Goal: Task Accomplishment & Management: Use online tool/utility

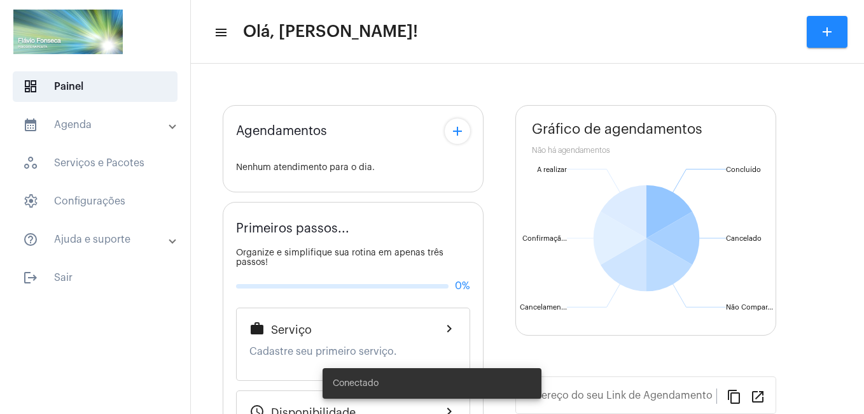
type input "[URL][DOMAIN_NAME]"
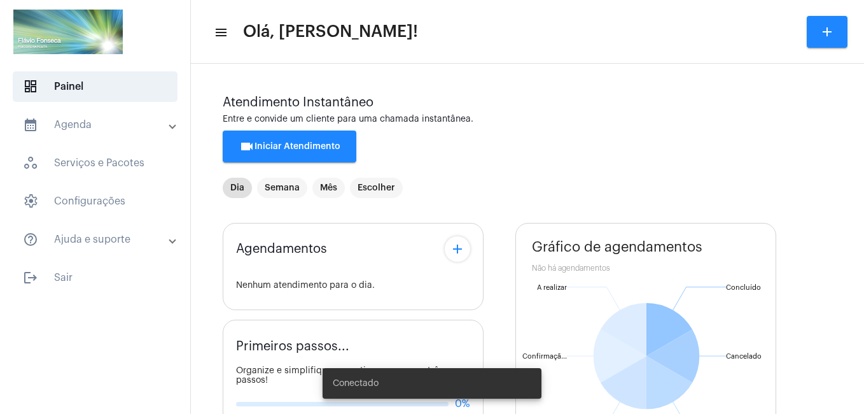
click at [312, 148] on span "videocam Iniciar Atendimento" at bounding box center [289, 146] width 101 height 9
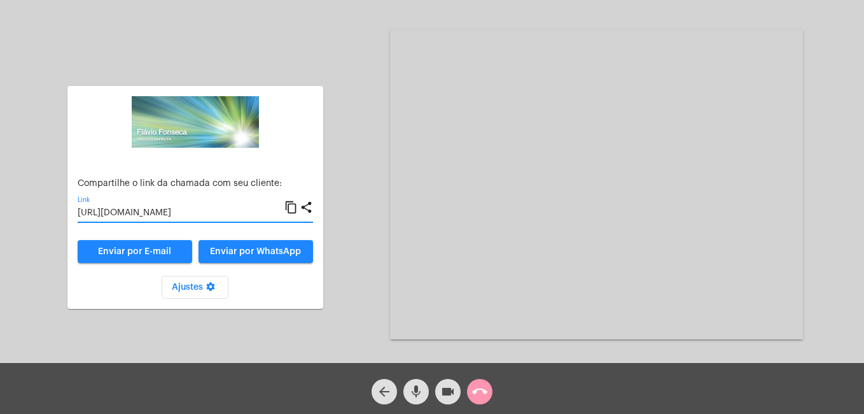
drag, startPoint x: 170, startPoint y: 212, endPoint x: 163, endPoint y: 216, distance: 8.3
click at [163, 216] on input "[URL][DOMAIN_NAME]" at bounding box center [181, 213] width 207 height 10
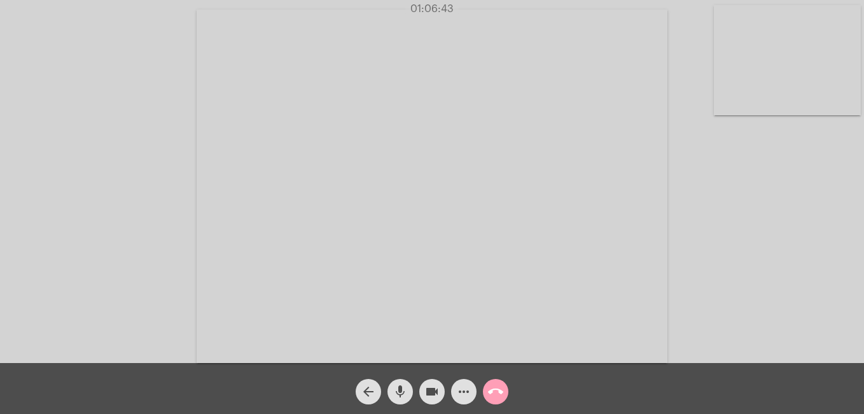
click at [496, 397] on mat-icon "call_end" at bounding box center [495, 391] width 15 height 15
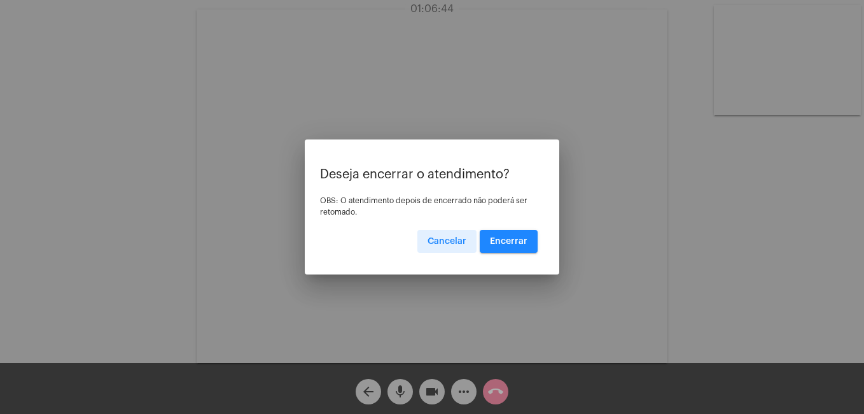
click at [517, 243] on span "Encerrar" at bounding box center [509, 241] width 38 height 9
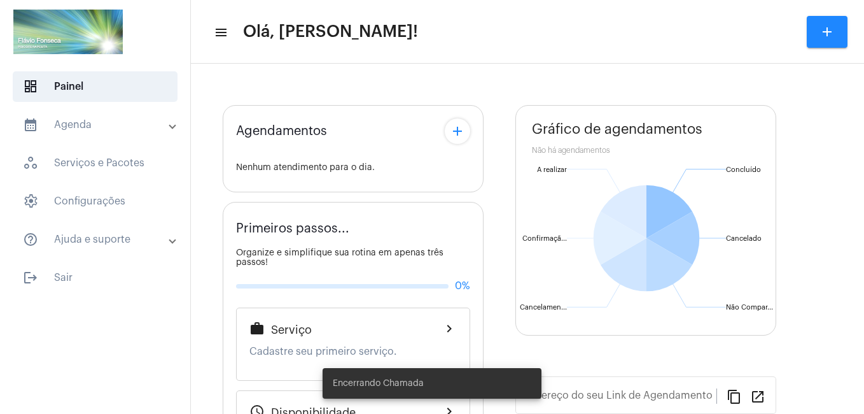
type input "[URL][DOMAIN_NAME]"
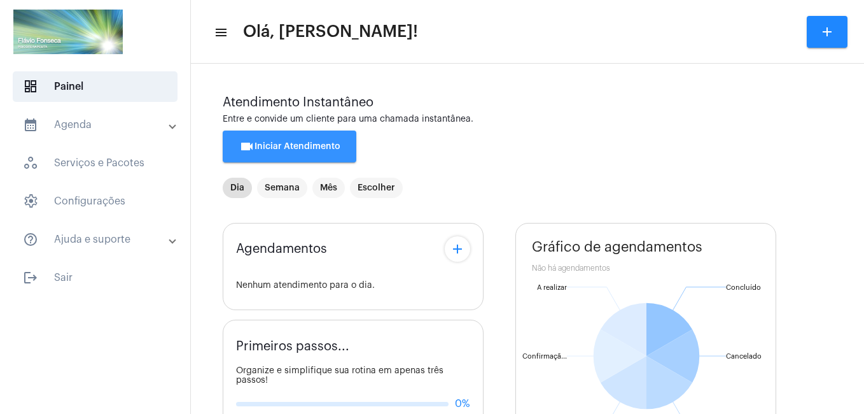
click at [282, 153] on button "videocam Iniciar Atendimento" at bounding box center [290, 146] width 134 height 32
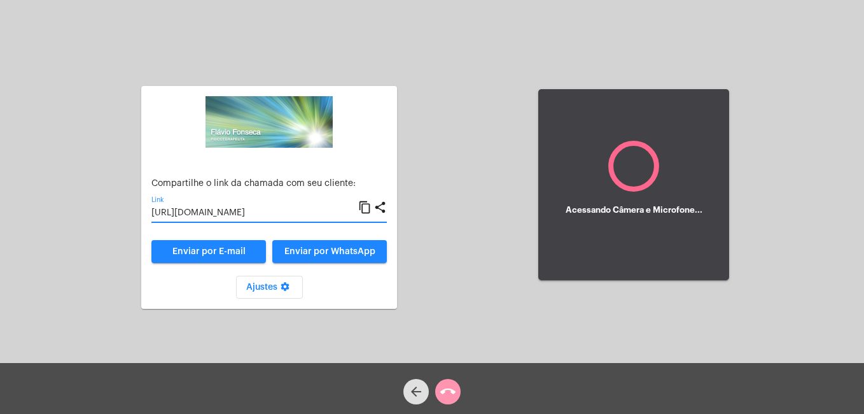
click at [212, 214] on input "[URL][DOMAIN_NAME]" at bounding box center [254, 213] width 207 height 10
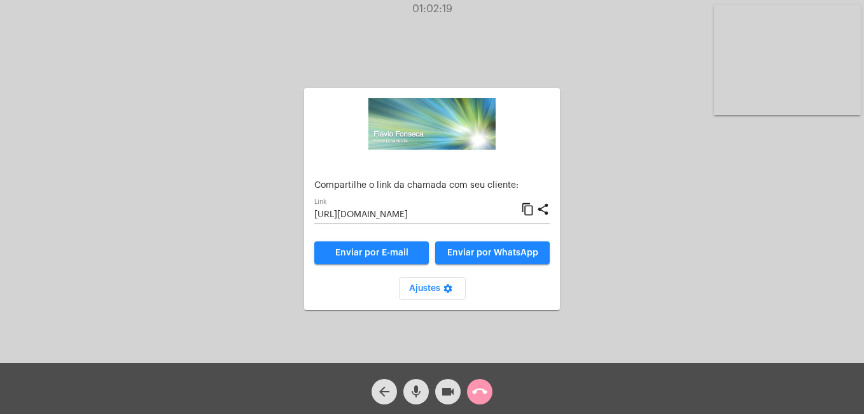
click at [480, 388] on mat-icon "call_end" at bounding box center [479, 391] width 15 height 15
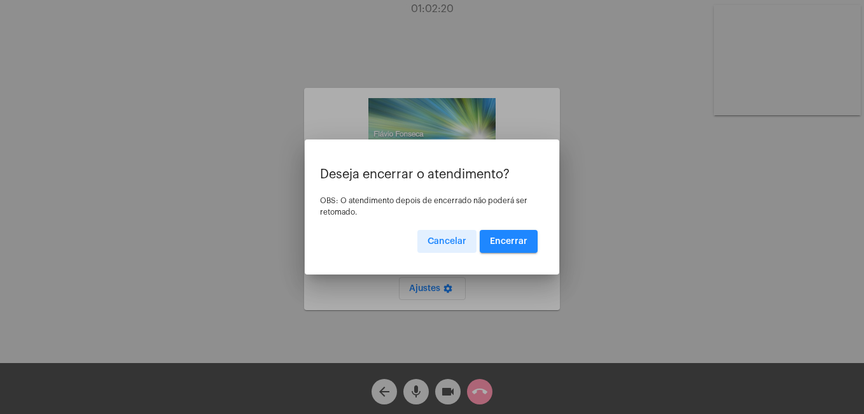
click at [524, 243] on span "Encerrar" at bounding box center [509, 241] width 38 height 9
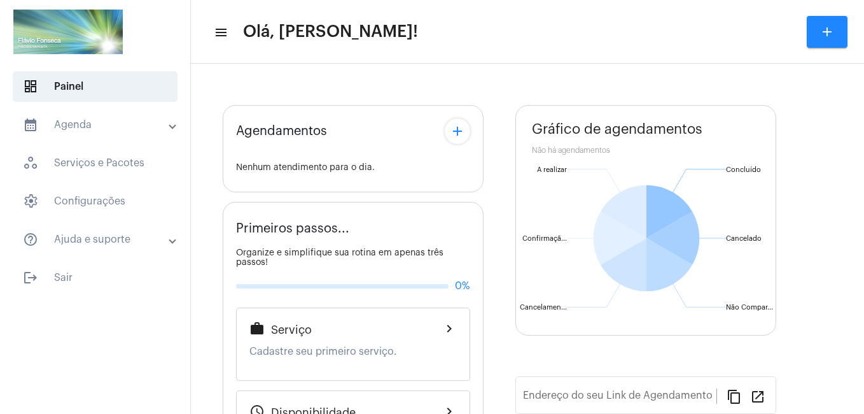
type input "[URL][DOMAIN_NAME]"
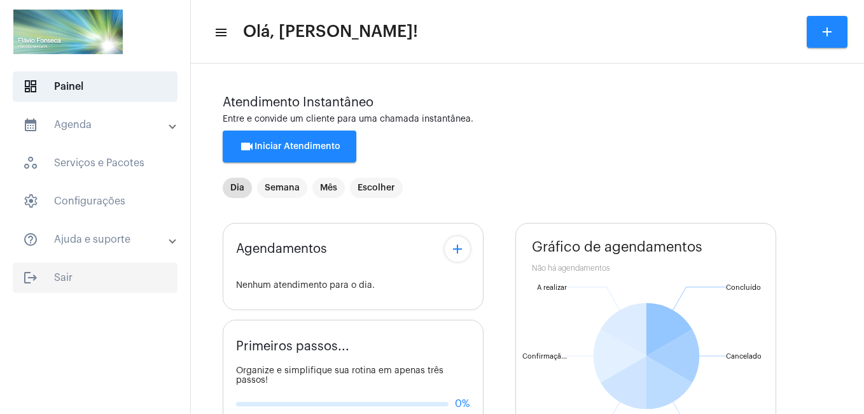
click at [64, 273] on span "logout Sair" at bounding box center [95, 277] width 165 height 31
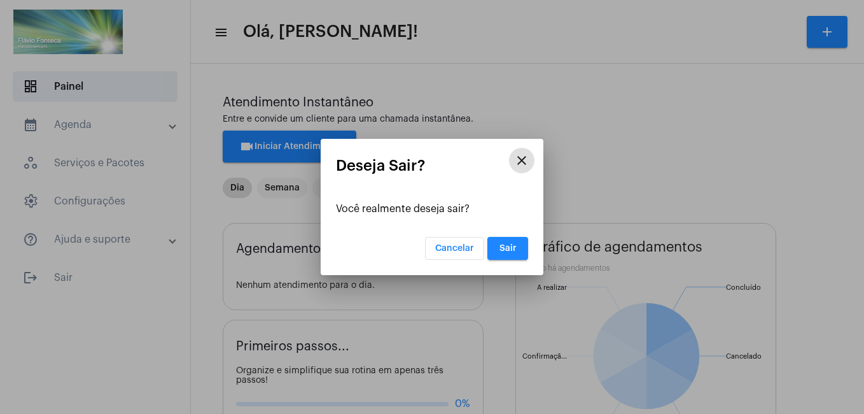
click at [500, 244] on span "Sair" at bounding box center [508, 248] width 17 height 9
